Goal: Register for event/course

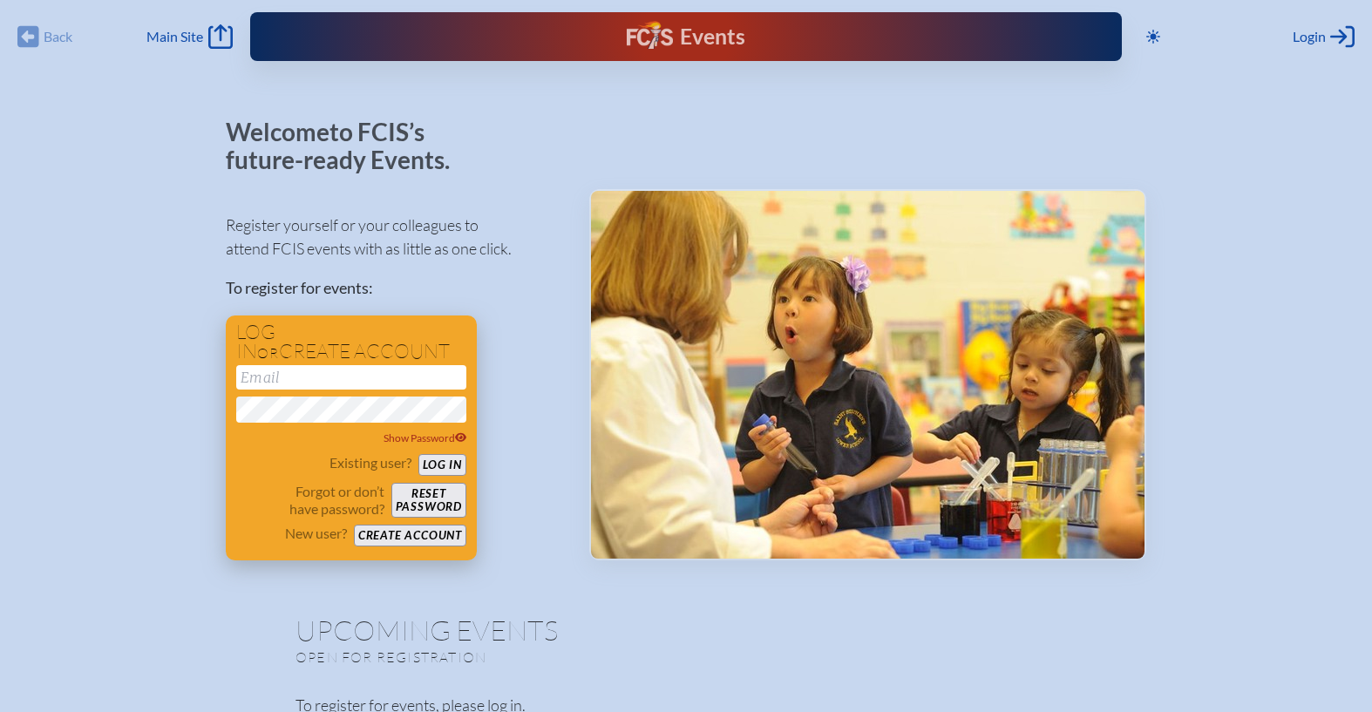
click at [367, 381] on input "email" at bounding box center [351, 377] width 230 height 24
type input "[EMAIL_ADDRESS][DOMAIN_NAME]"
click at [452, 458] on button "Log in" at bounding box center [442, 465] width 48 height 22
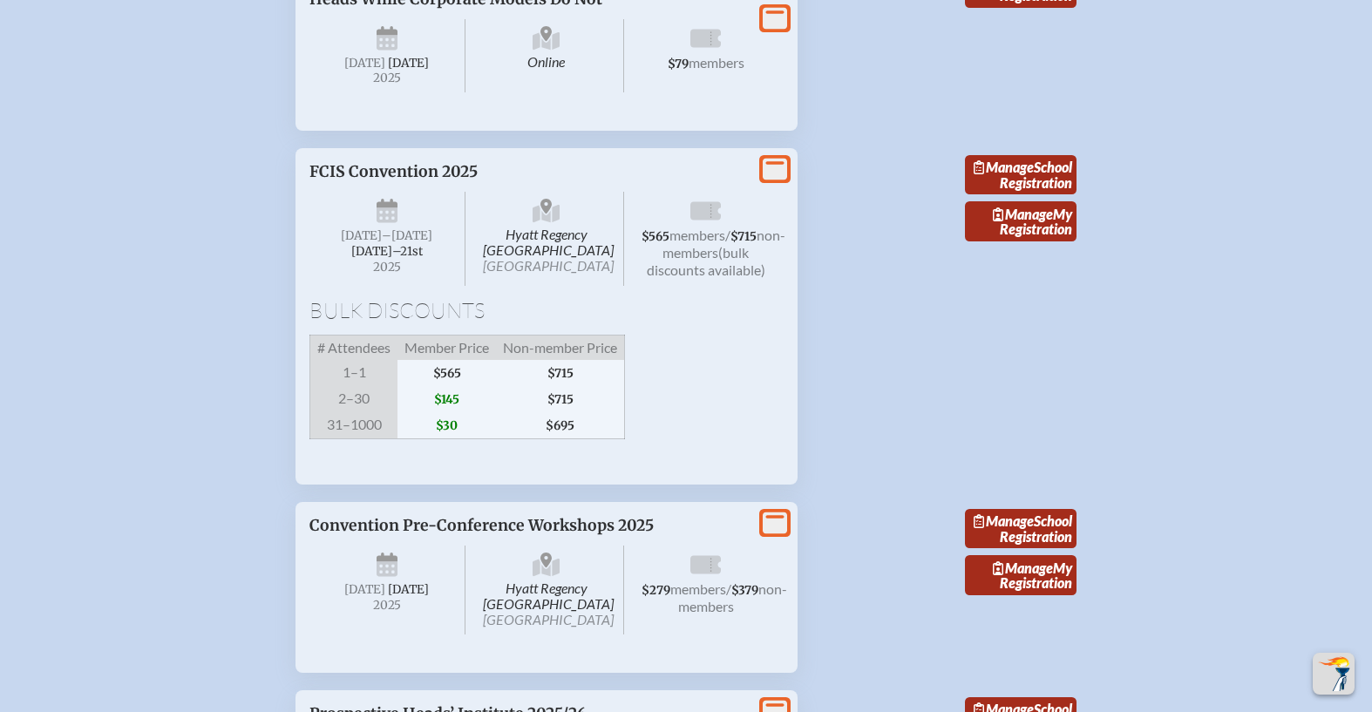
scroll to position [3218, 0]
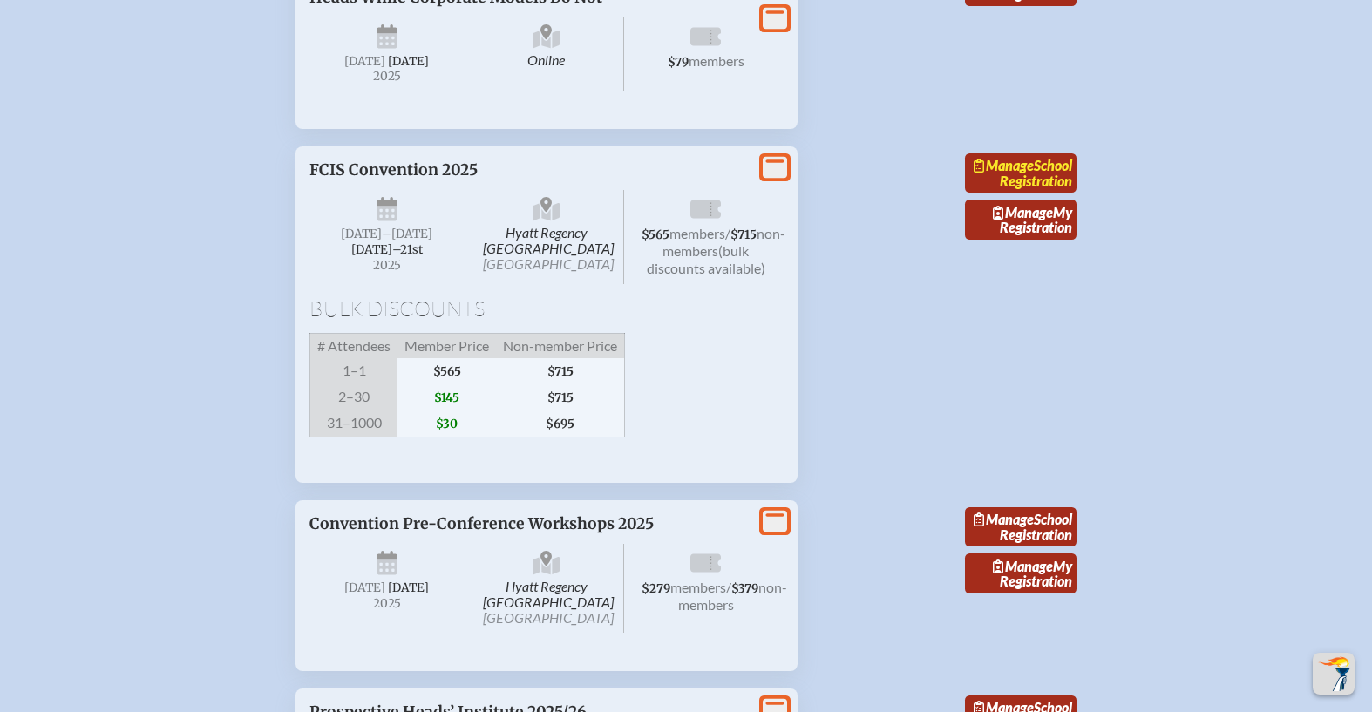
click at [1028, 193] on link "Manage School Registration" at bounding box center [1021, 173] width 112 height 40
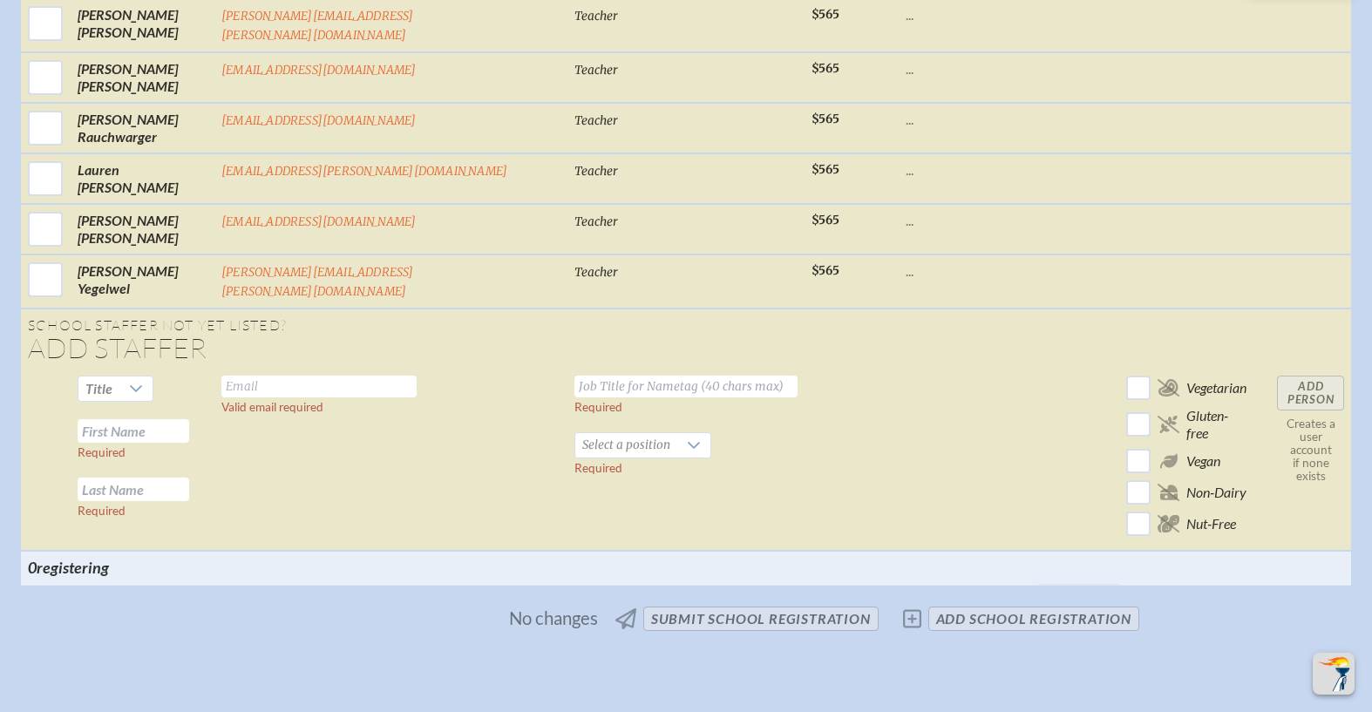
scroll to position [1447, 0]
click at [911, 598] on span "No changes submit School Registration add School Registration" at bounding box center [686, 617] width 920 height 38
click at [912, 598] on span "No changes submit School Registration add School Registration" at bounding box center [686, 617] width 920 height 38
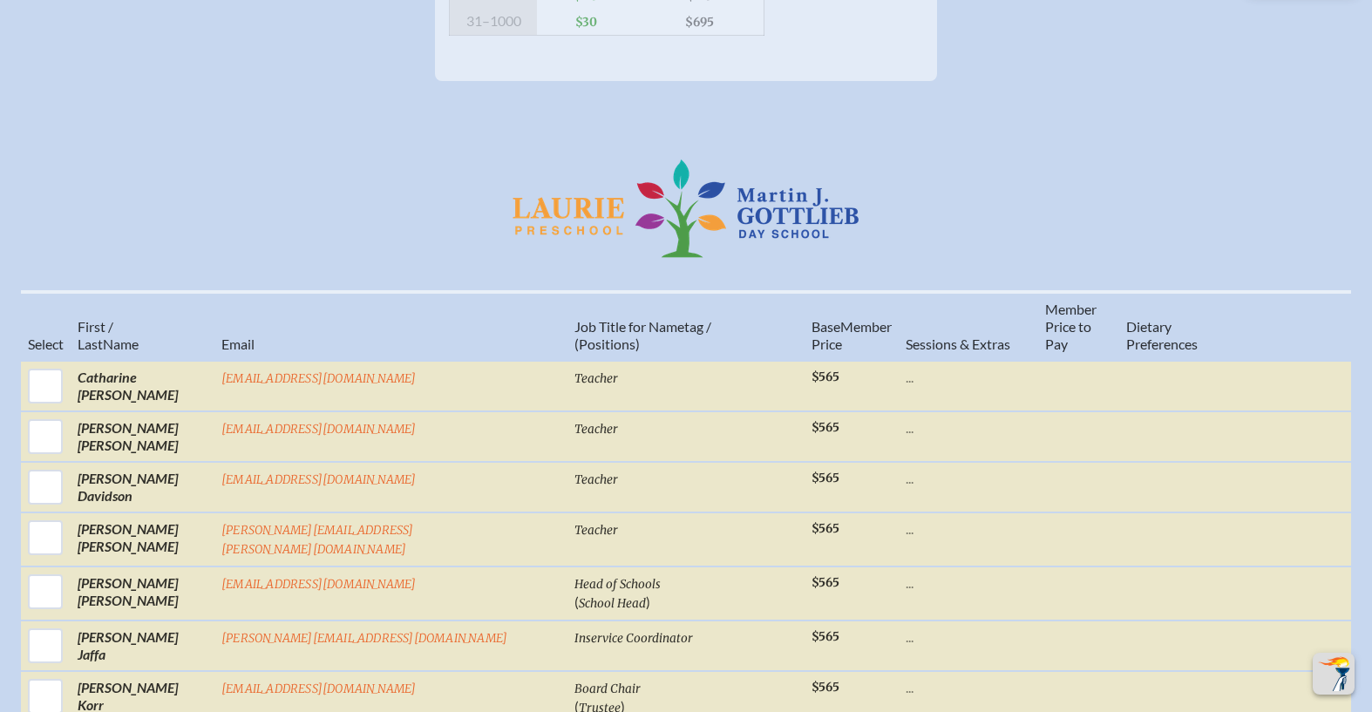
scroll to position [516, 0]
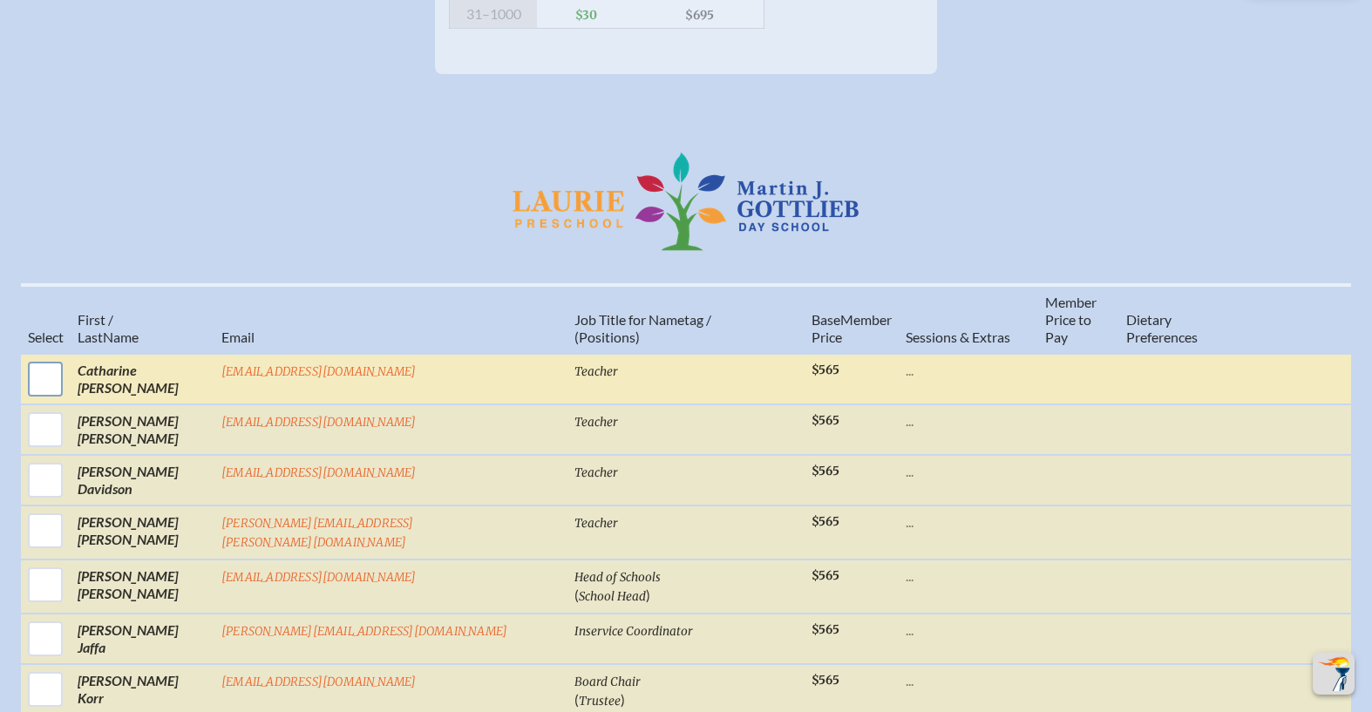
click at [67, 357] on input "checkbox" at bounding box center [46, 379] width 44 height 44
checkbox input "true"
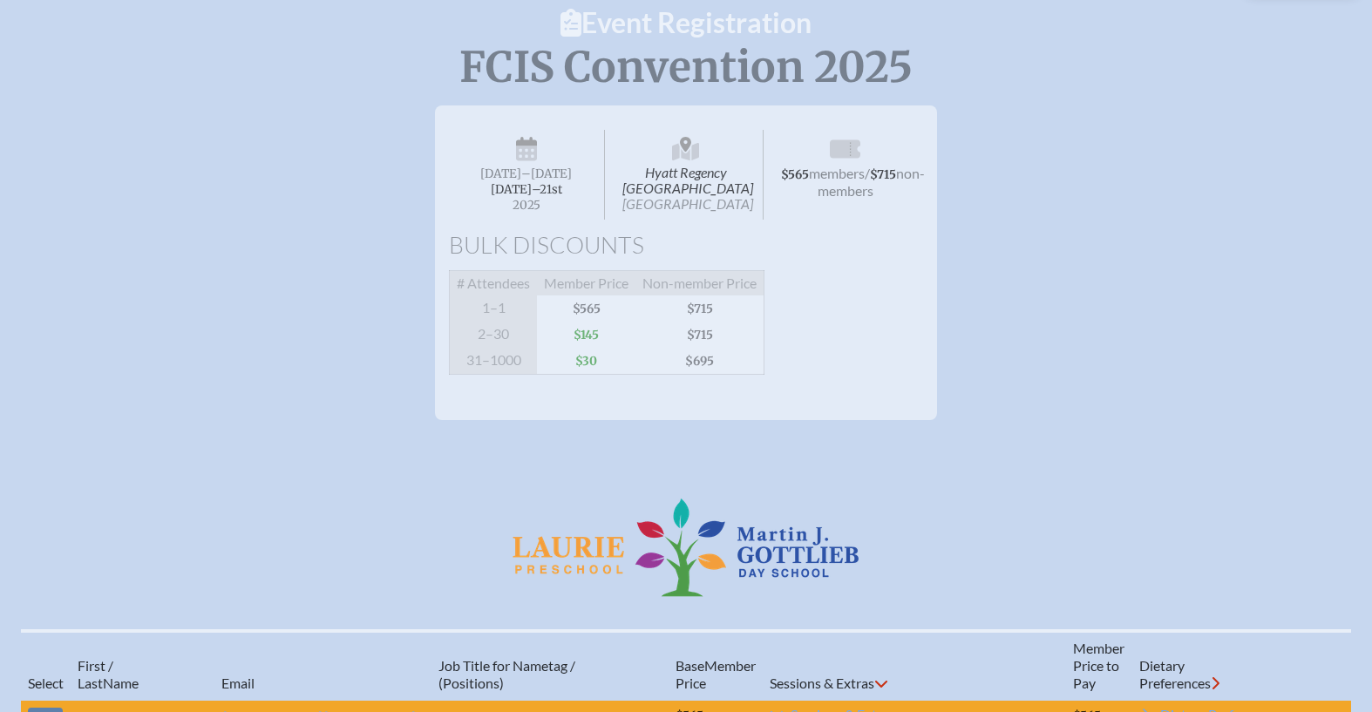
scroll to position [0, 0]
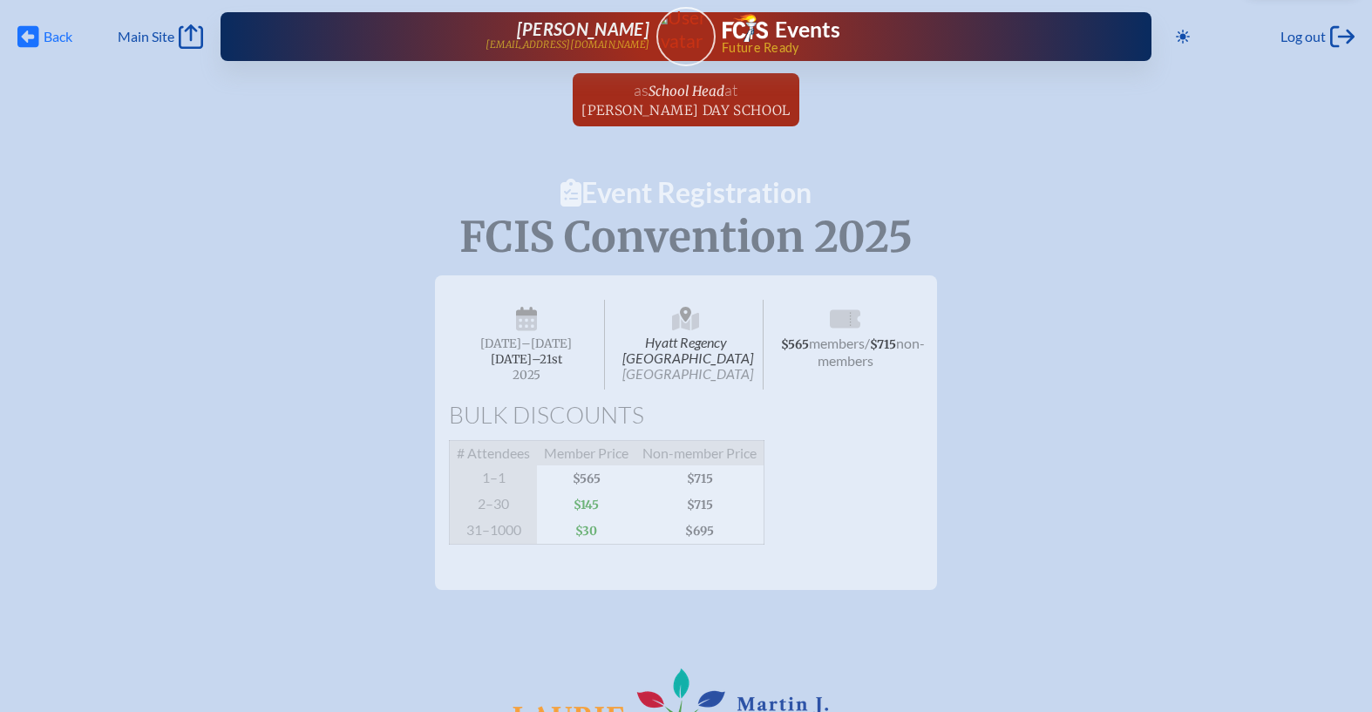
click at [27, 38] on icon "Back" at bounding box center [28, 36] width 22 height 24
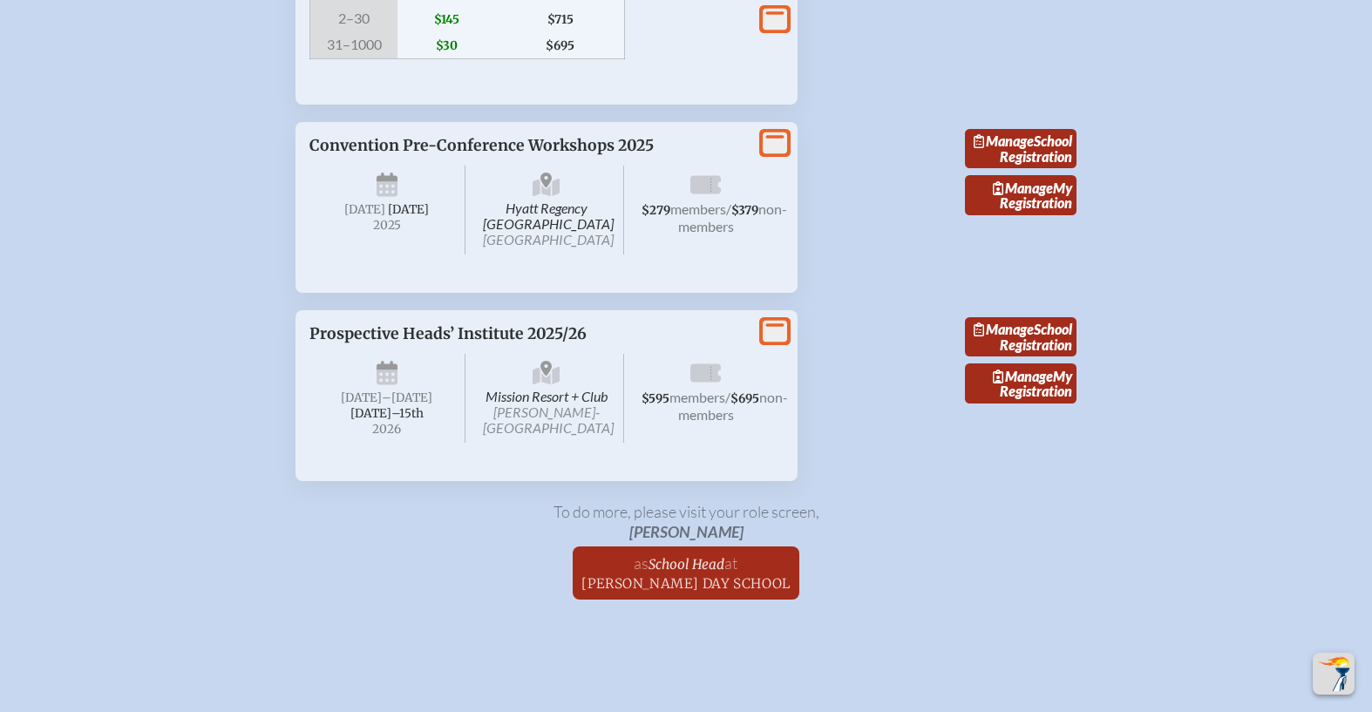
scroll to position [3599, 0]
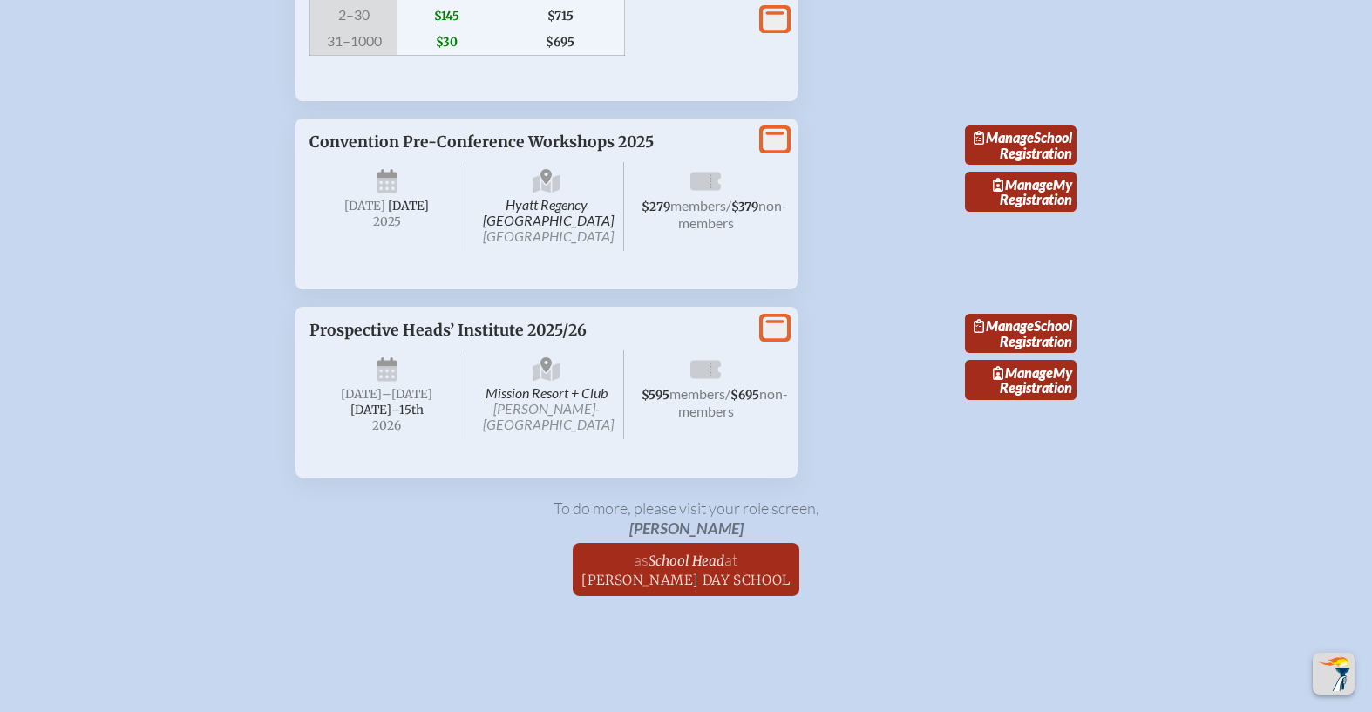
click at [776, 152] on icon "View More" at bounding box center [775, 139] width 24 height 24
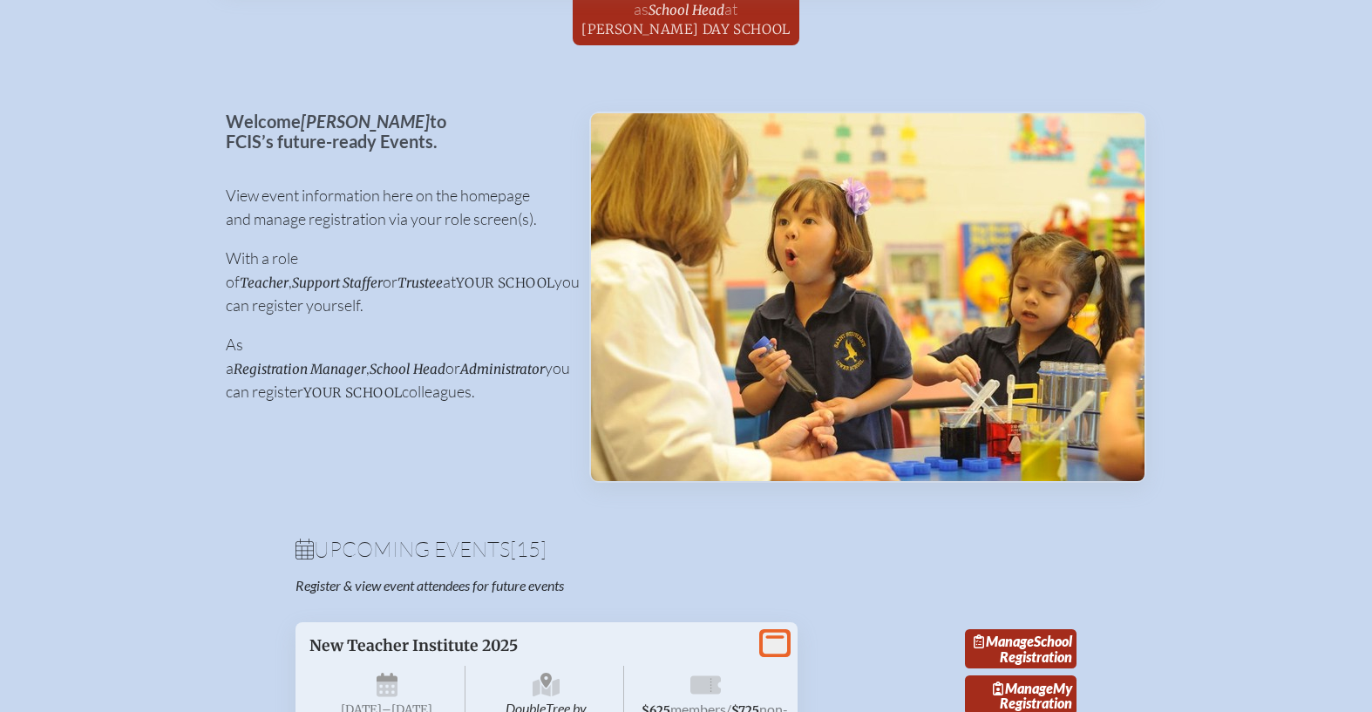
scroll to position [0, 0]
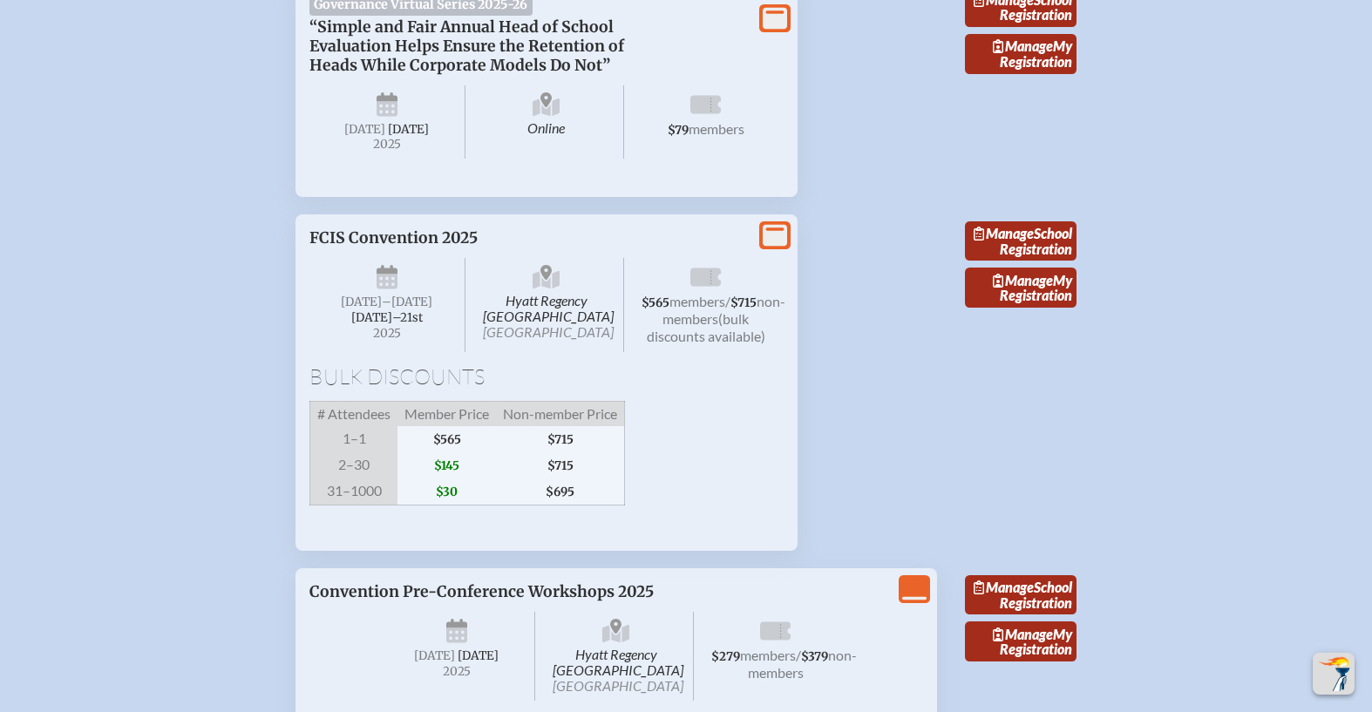
scroll to position [3156, 0]
